Goal: Find specific page/section: Find specific page/section

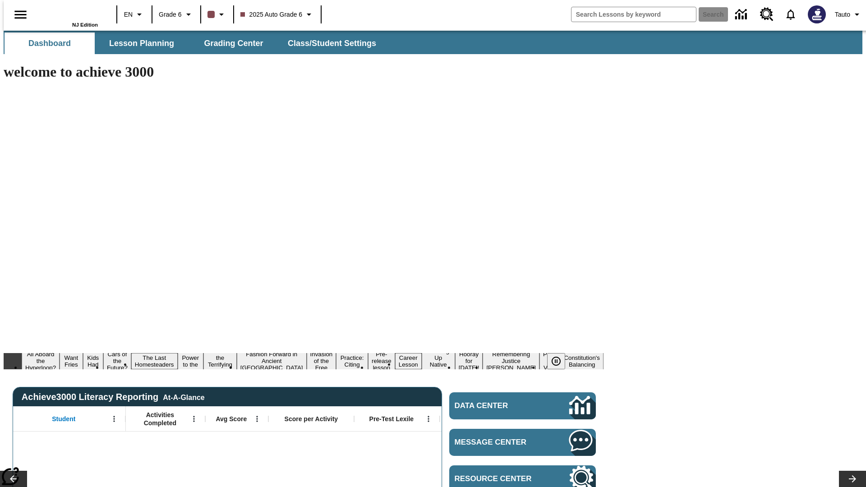
type input "-1"
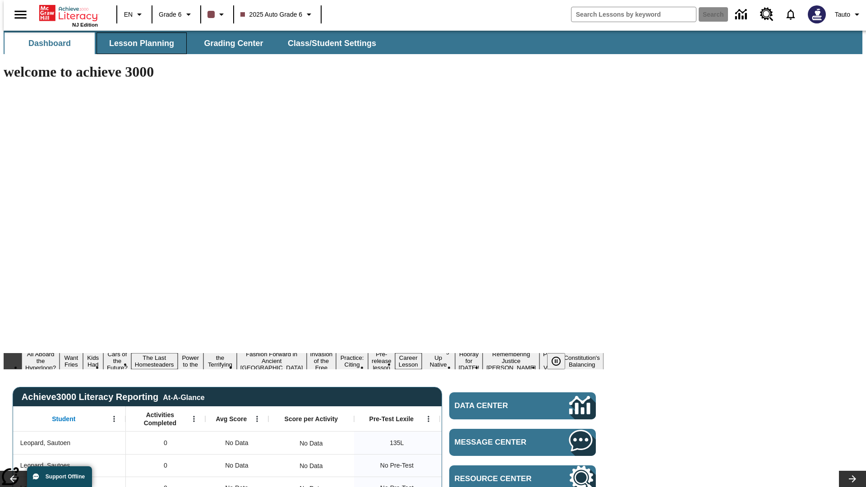
click at [138, 43] on span "Lesson Planning" at bounding box center [141, 43] width 65 height 10
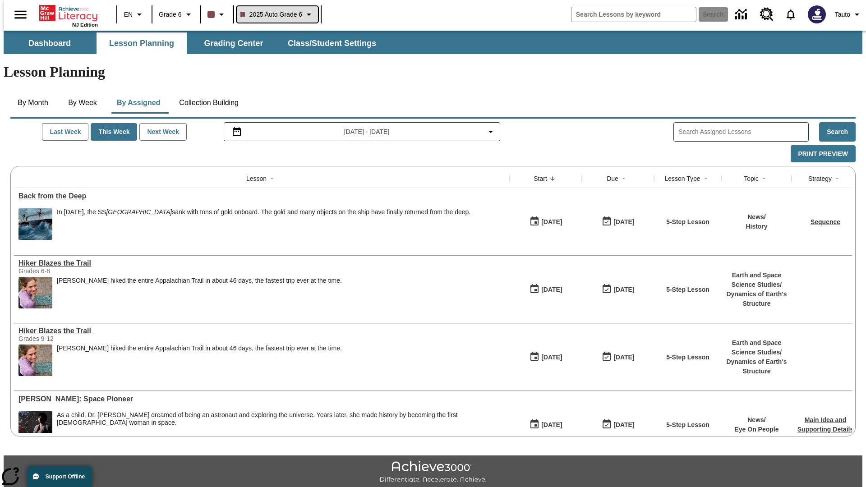
click at [276, 14] on span "2025 Auto Grade 6" at bounding box center [271, 14] width 62 height 9
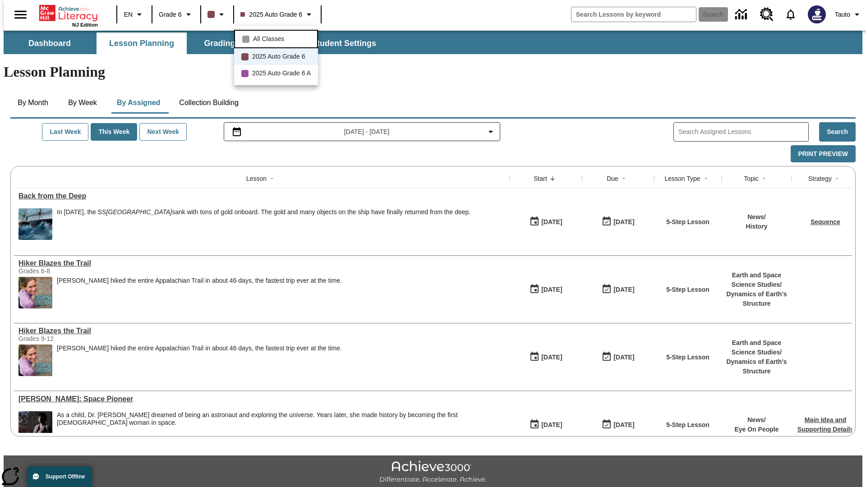
click at [277, 38] on span "All Classes" at bounding box center [268, 38] width 31 height 9
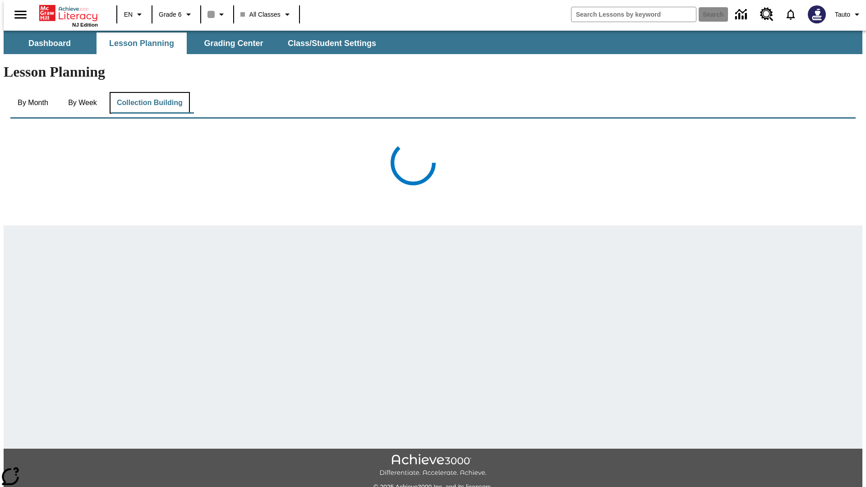
click at [149, 92] on button "Collection Building" at bounding box center [150, 103] width 80 height 22
